Goal: Check status

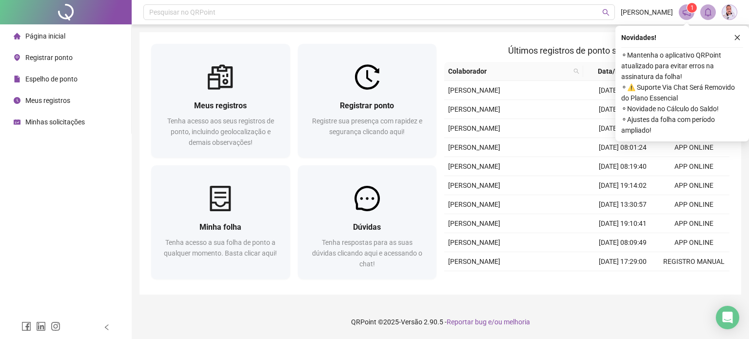
click at [47, 78] on span "Espelho de ponto" at bounding box center [51, 79] width 52 height 8
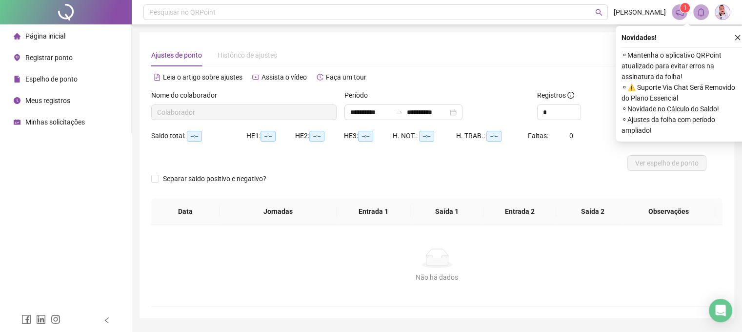
type input "**********"
click at [737, 36] on icon "close" at bounding box center [737, 37] width 7 height 7
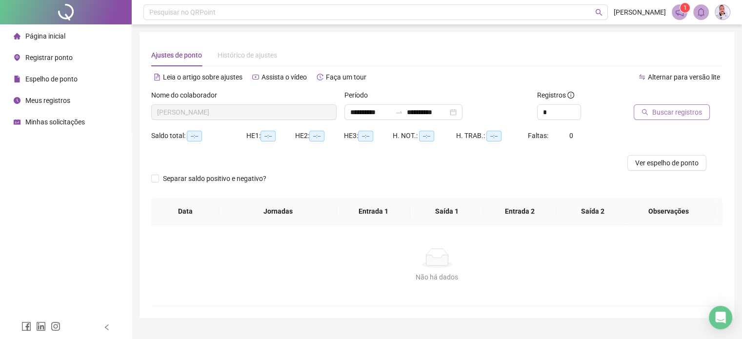
drag, startPoint x: 652, startPoint y: 122, endPoint x: 678, endPoint y: 113, distance: 27.8
click at [678, 113] on div "Buscar registros" at bounding box center [678, 109] width 97 height 38
click at [678, 113] on span "Buscar registros" at bounding box center [677, 112] width 50 height 11
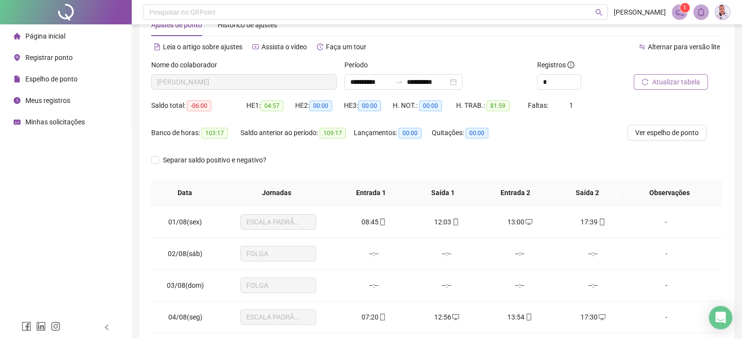
scroll to position [3, 0]
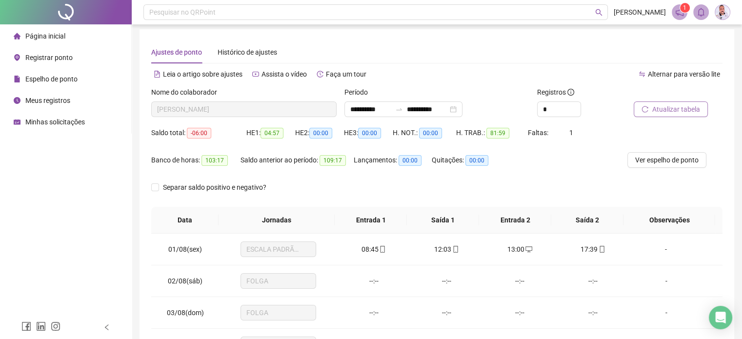
click at [660, 113] on span "Atualizar tabela" at bounding box center [676, 109] width 48 height 11
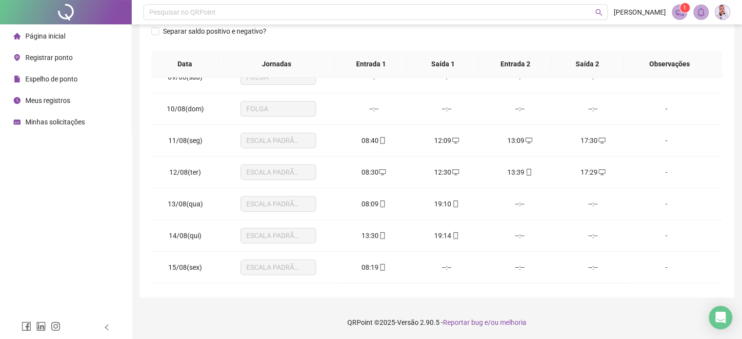
scroll to position [293, 0]
